Goal: Task Accomplishment & Management: Check status

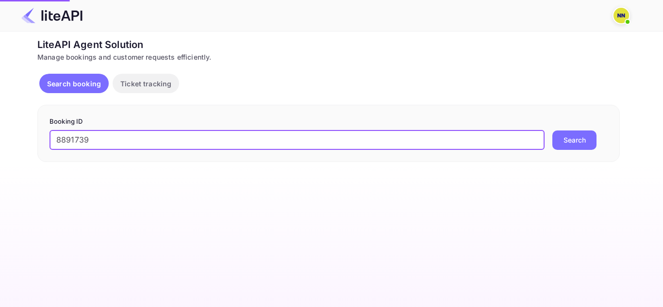
type input "8891739"
click at [591, 145] on button "Search" at bounding box center [574, 139] width 44 height 19
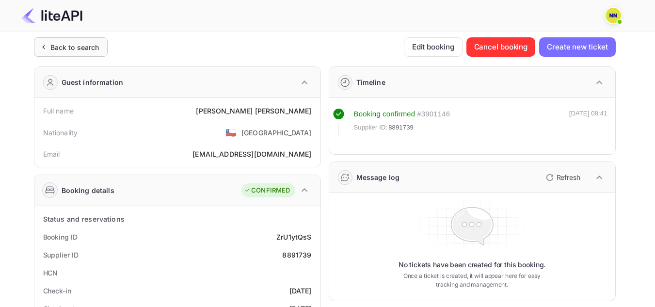
click at [95, 48] on div "Back to search" at bounding box center [74, 47] width 49 height 10
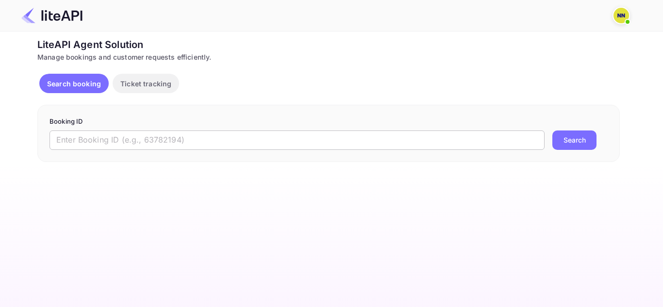
click at [188, 138] on input "text" at bounding box center [296, 139] width 495 height 19
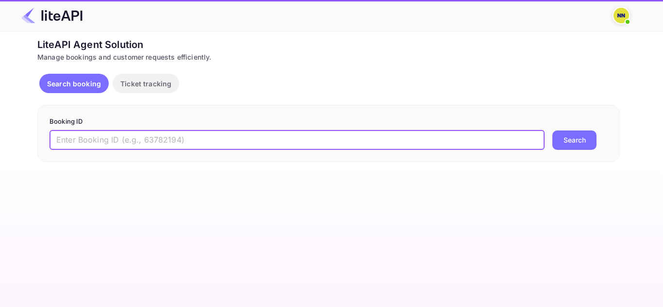
paste input "8927799"
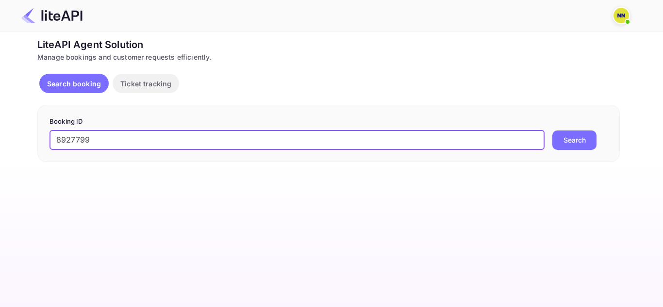
type input "8927799"
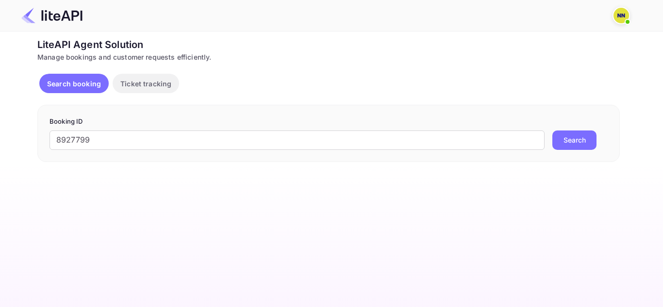
click at [574, 147] on button "Search" at bounding box center [574, 139] width 44 height 19
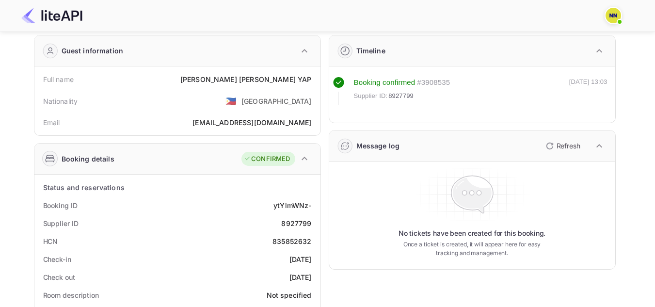
scroll to position [97, 0]
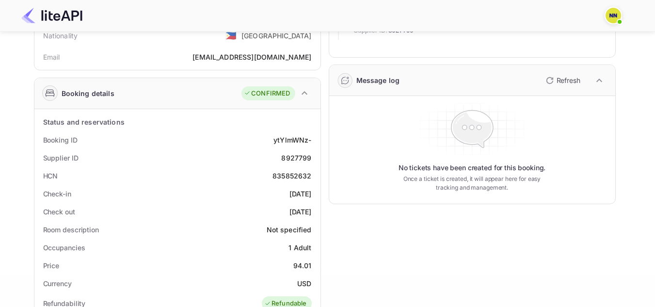
click at [285, 177] on div "835852632" at bounding box center [292, 176] width 39 height 10
copy div "835852632"
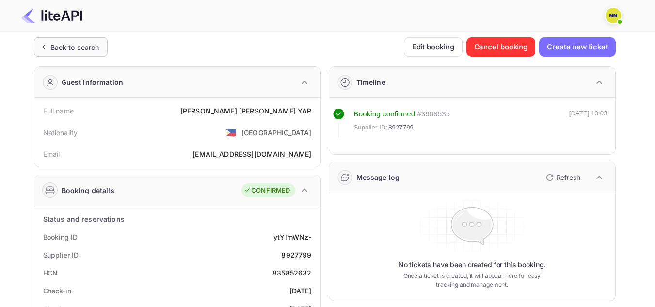
click at [87, 51] on div "Back to search" at bounding box center [74, 47] width 49 height 10
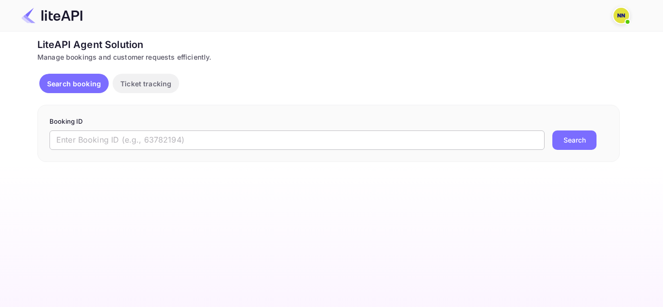
click at [142, 131] on input "text" at bounding box center [296, 139] width 495 height 19
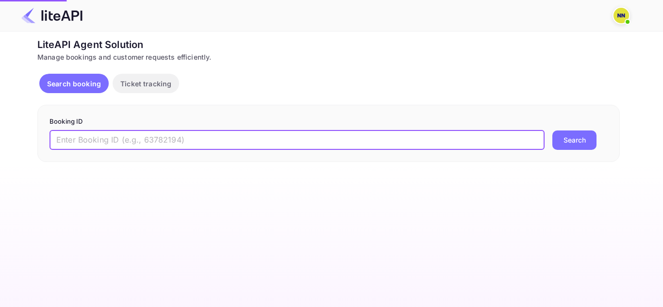
paste input "8806890"
type input "8806890"
click at [564, 143] on button "Search" at bounding box center [574, 139] width 44 height 19
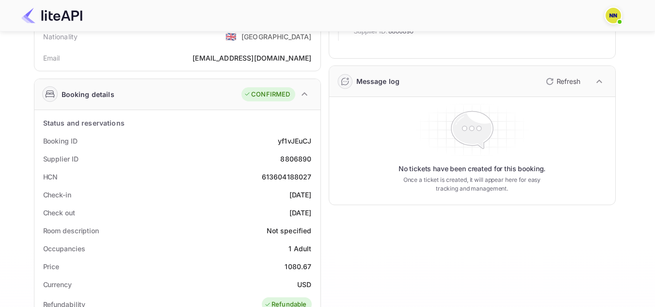
scroll to position [97, 0]
click at [296, 172] on div "613604188027" at bounding box center [287, 176] width 50 height 10
copy div "613604188027"
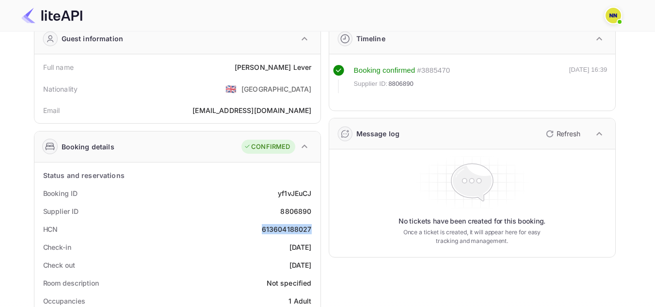
scroll to position [0, 0]
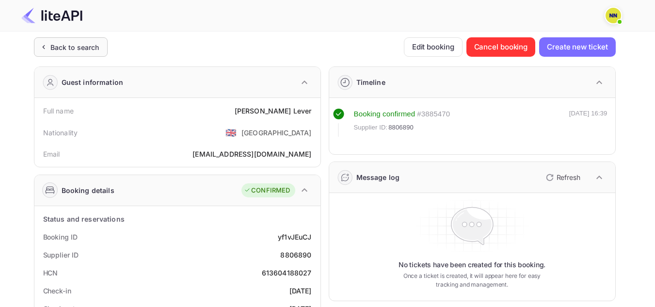
click at [49, 42] on div "Back to search" at bounding box center [68, 47] width 61 height 10
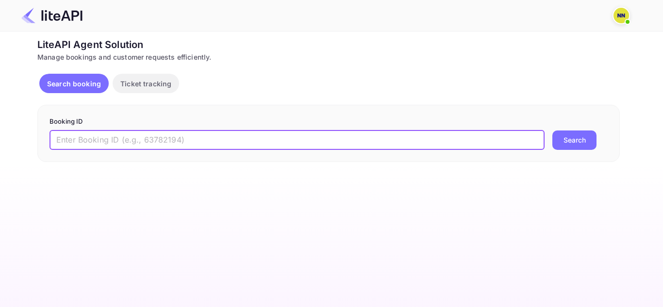
click at [243, 143] on input "text" at bounding box center [296, 139] width 495 height 19
paste input "8843120"
type input "8843120"
click at [552, 130] on button "Search" at bounding box center [574, 139] width 44 height 19
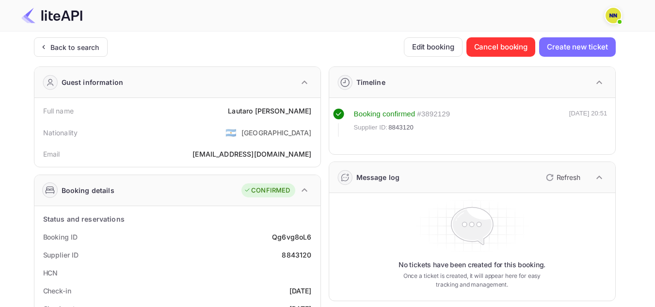
click at [560, 179] on p "Refresh" at bounding box center [569, 177] width 24 height 10
click at [63, 51] on div "Back to search" at bounding box center [74, 47] width 49 height 10
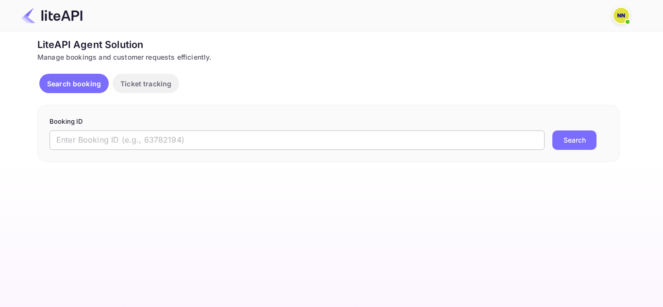
click at [160, 134] on input "text" at bounding box center [296, 139] width 495 height 19
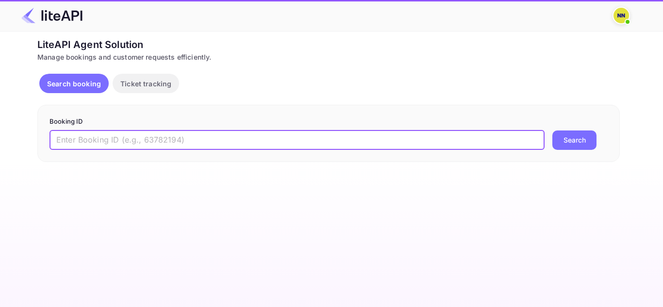
paste input "5380791"
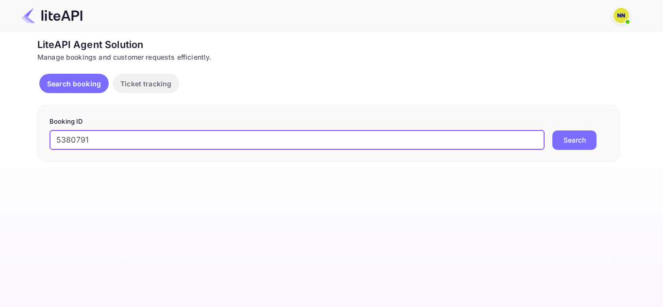
type input "5380791"
click at [591, 137] on button "Search" at bounding box center [574, 139] width 44 height 19
